Goal: Task Accomplishment & Management: Use online tool/utility

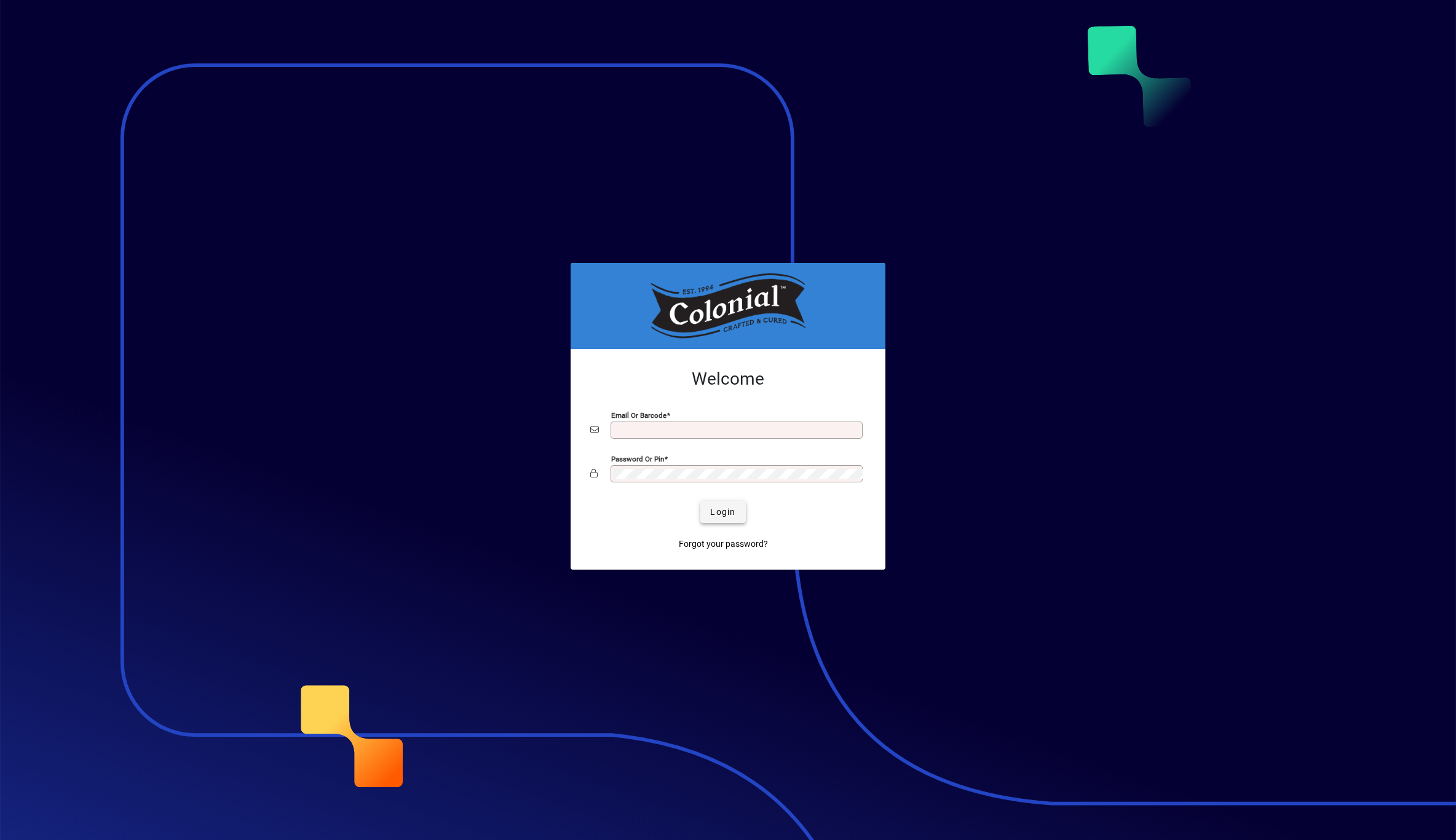
type input "**********"
click at [730, 511] on span "Login" at bounding box center [723, 512] width 25 height 13
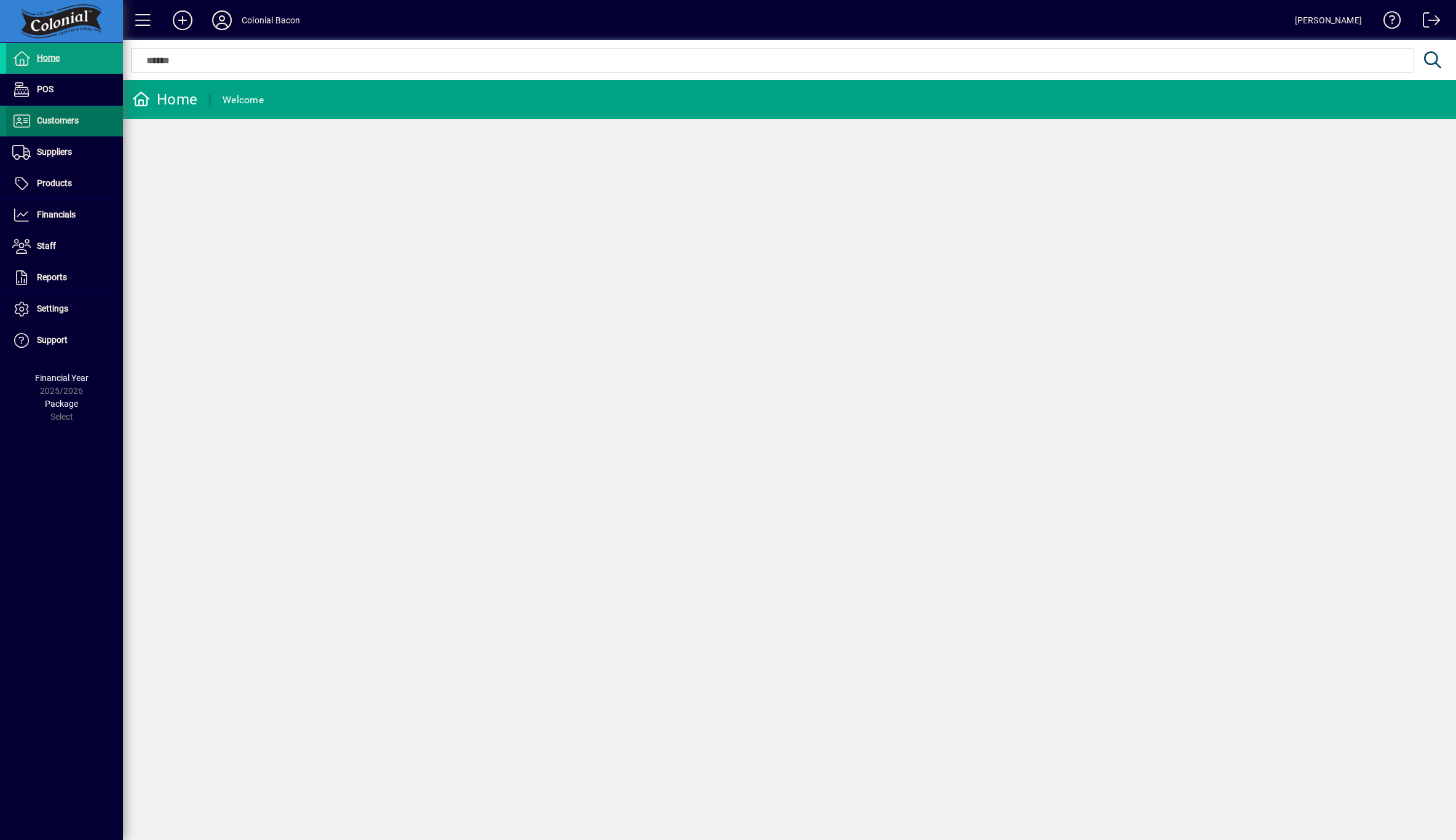
click at [46, 117] on span "Customers" at bounding box center [58, 120] width 42 height 10
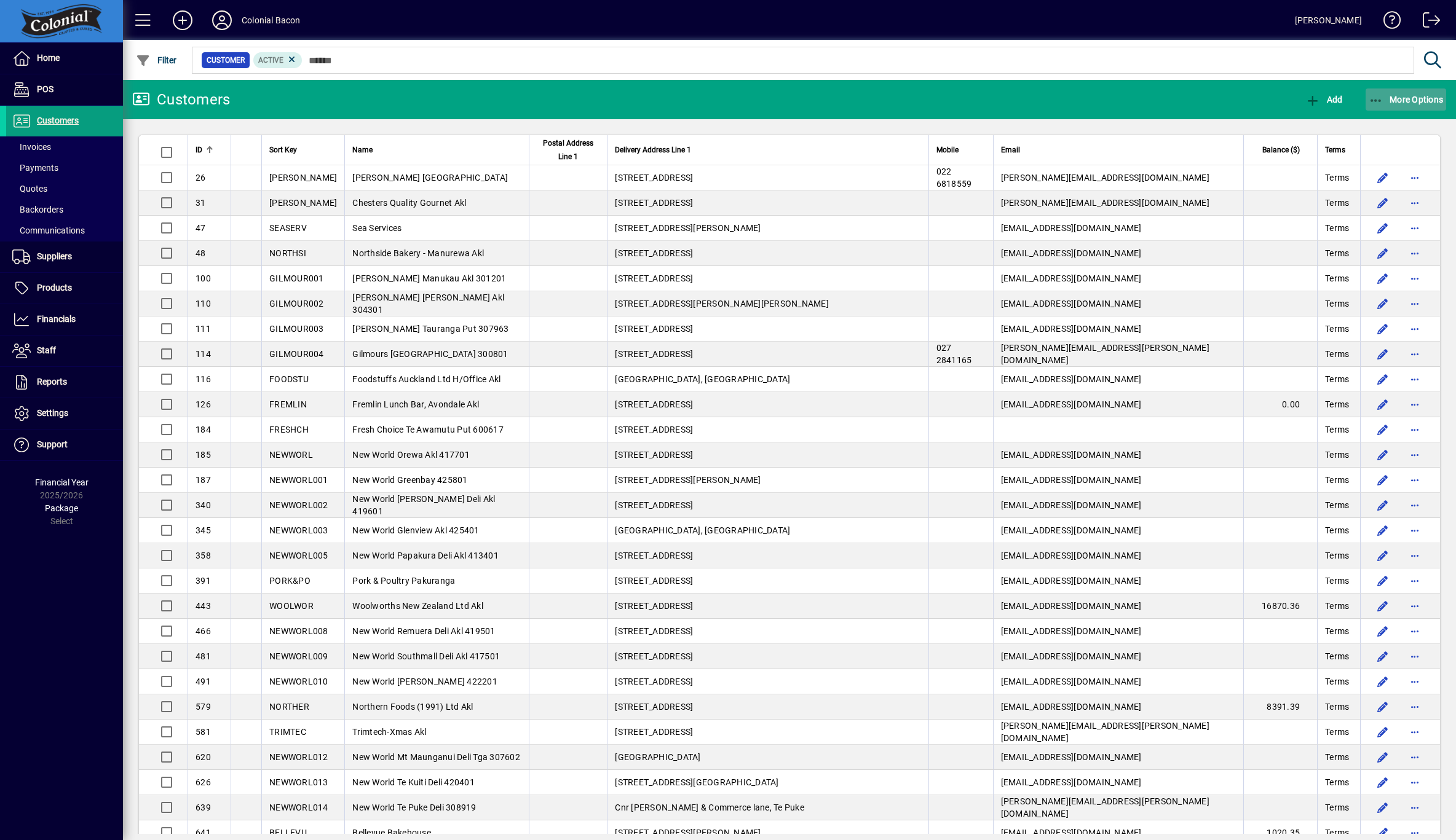
click at [1417, 95] on span "More Options" at bounding box center [1406, 99] width 75 height 10
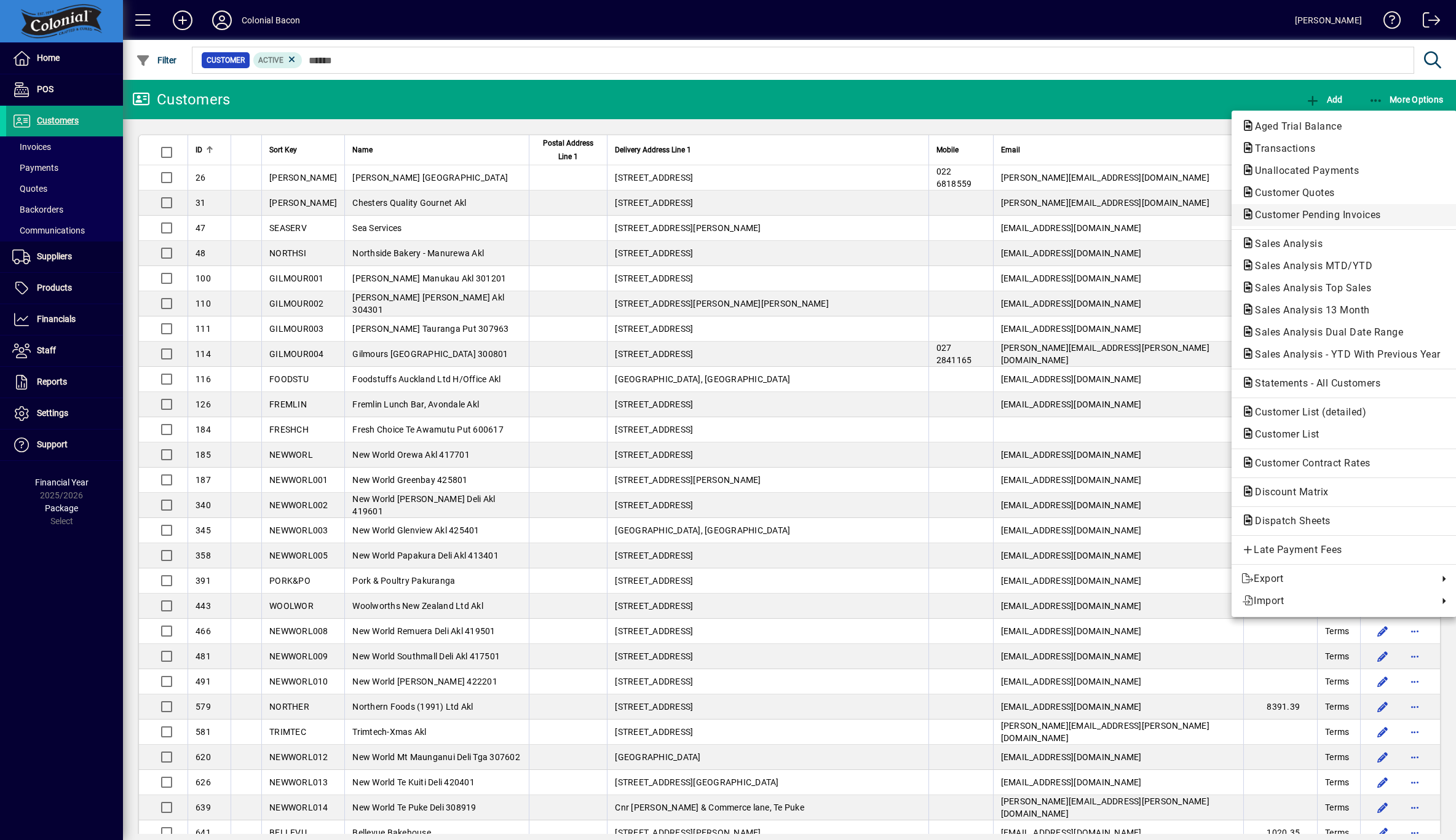
click at [1326, 216] on span "Customer Pending Invoices" at bounding box center [1314, 215] width 146 height 12
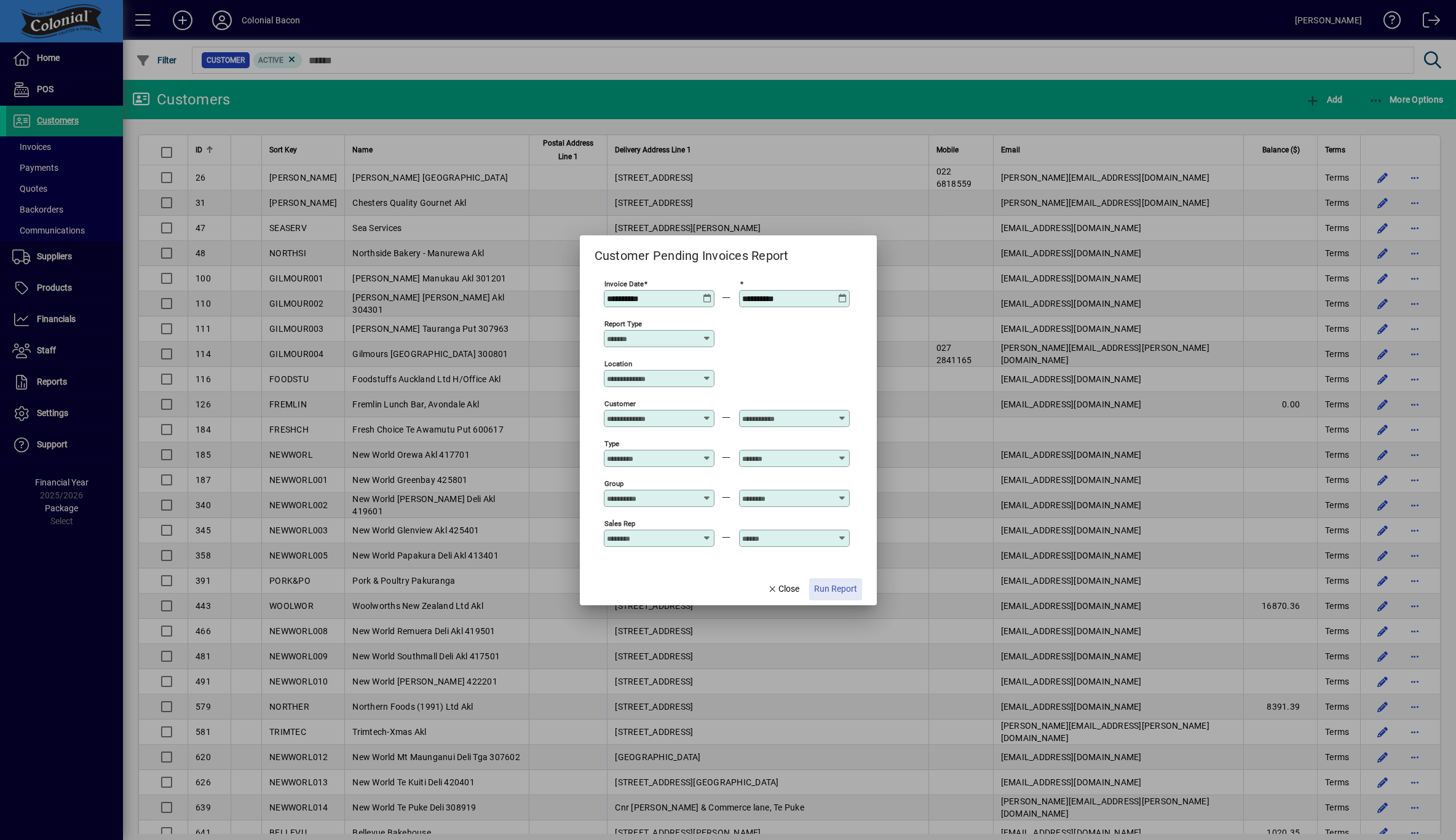
click at [838, 588] on span "Run Report" at bounding box center [836, 589] width 43 height 13
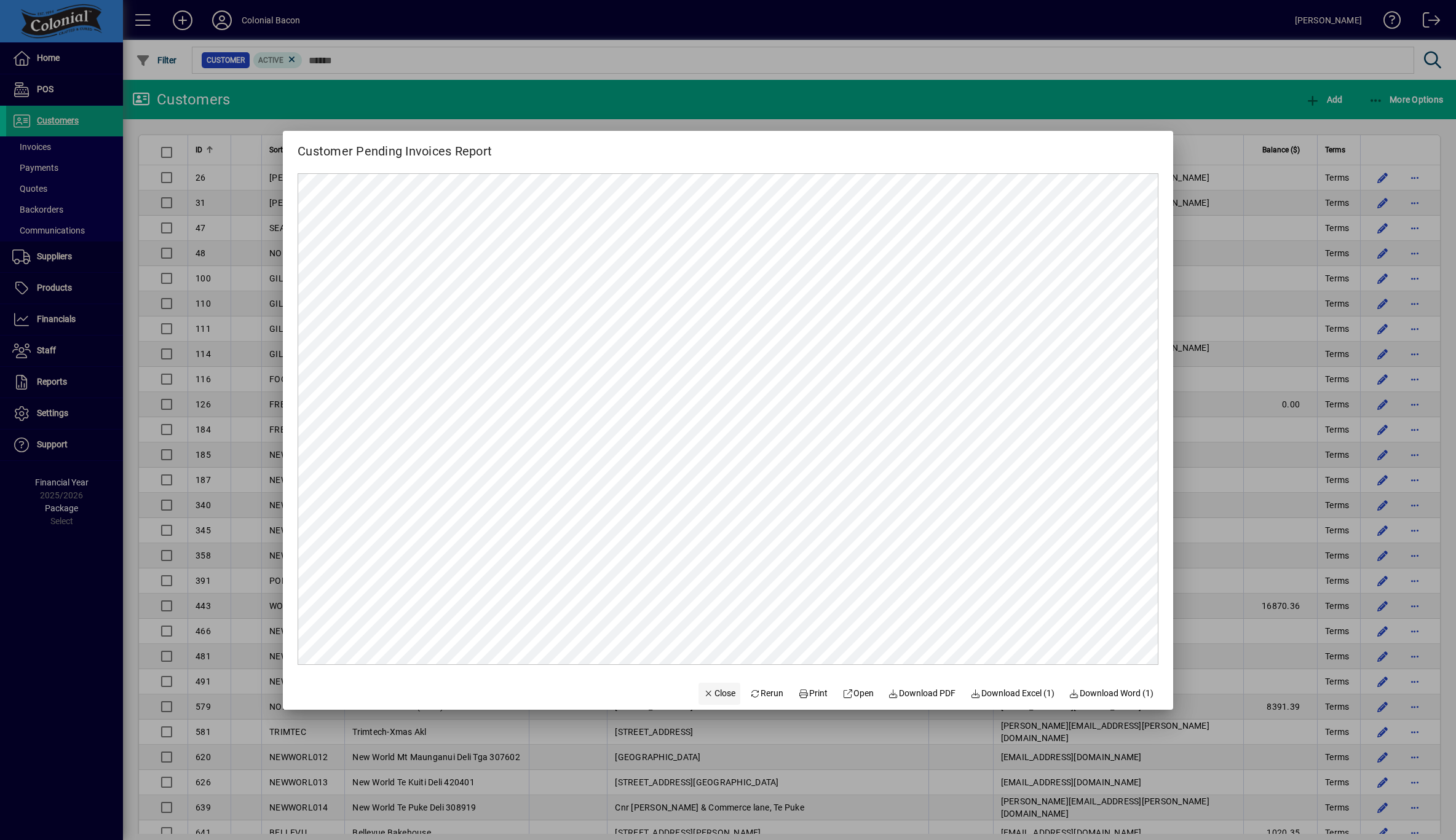
click at [707, 691] on span "Close" at bounding box center [720, 693] width 32 height 13
